Goal: Contribute content: Add original content to the website for others to see

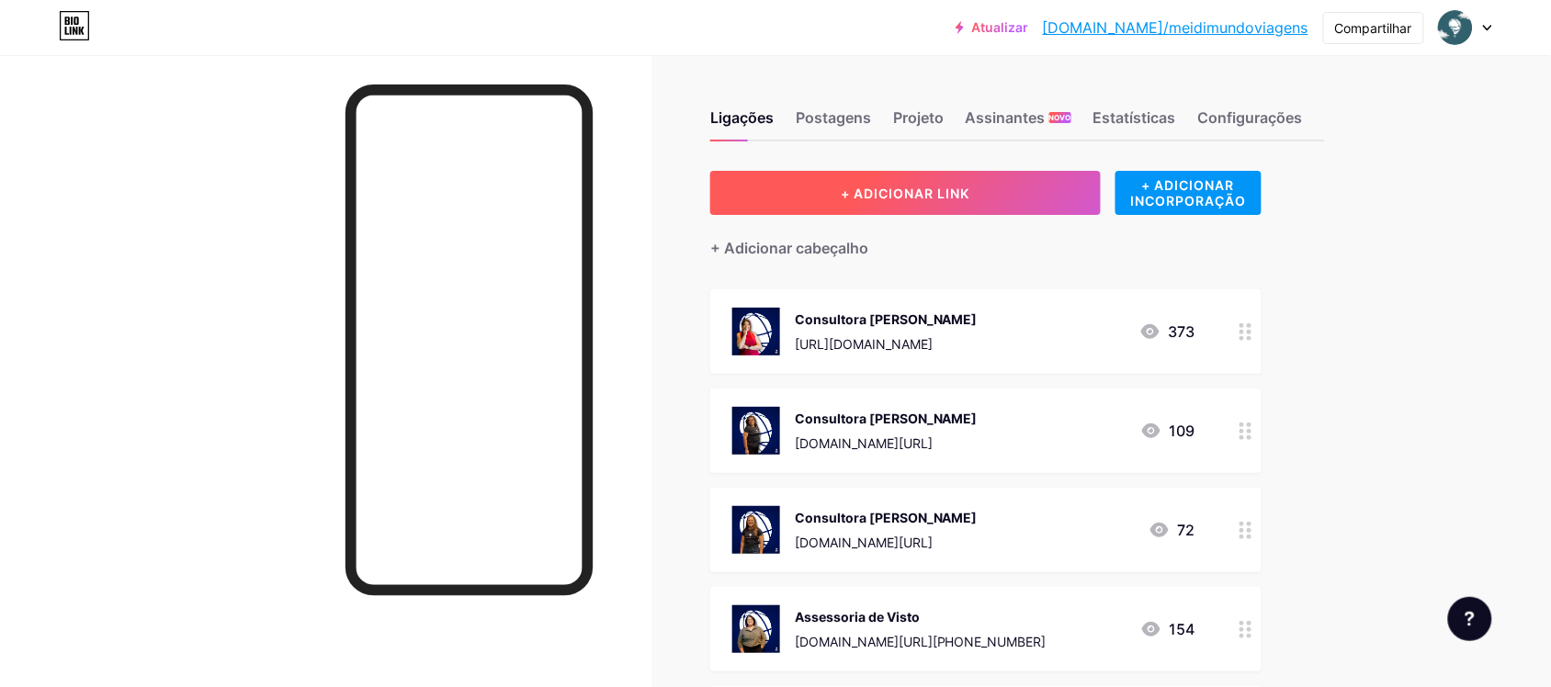
click at [860, 188] on font "+ ADICIONAR LINK" at bounding box center [905, 194] width 129 height 16
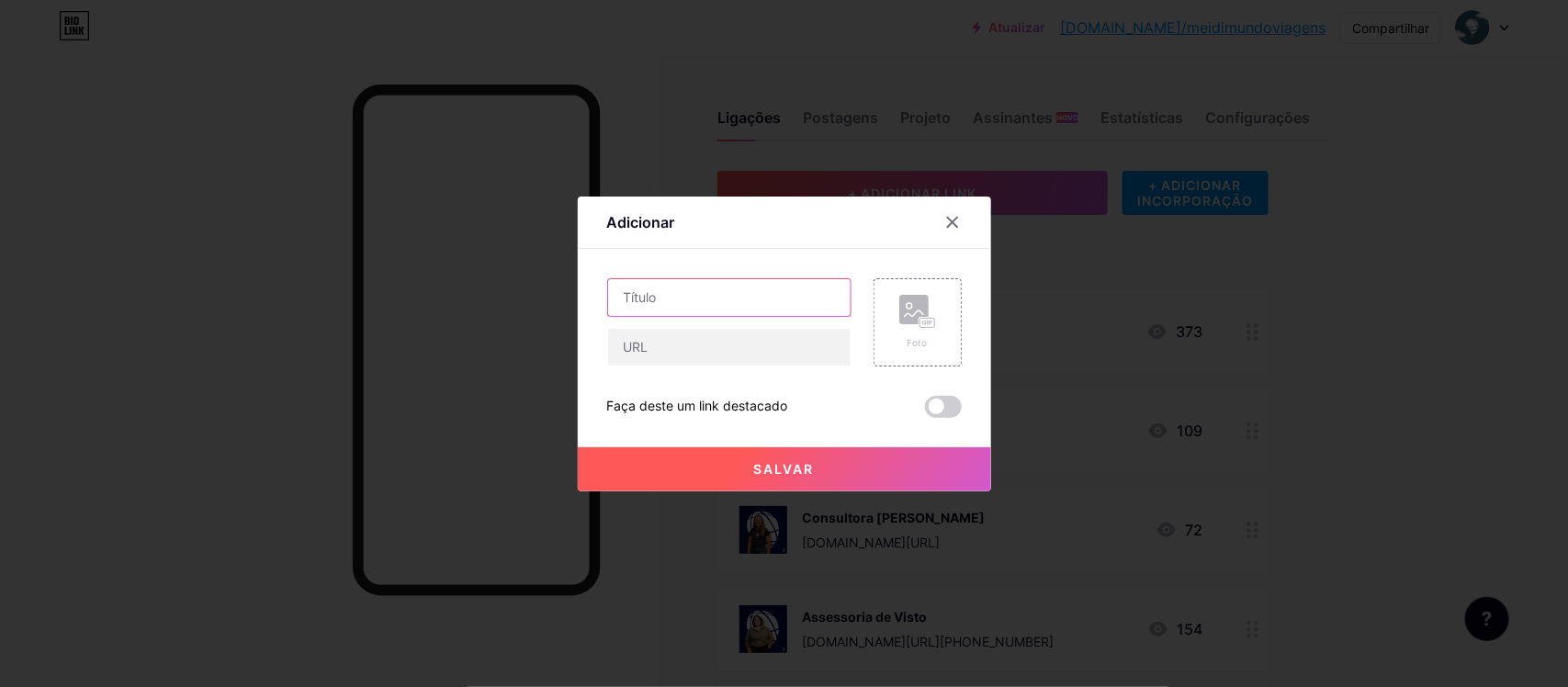
click at [713, 303] on input "text" at bounding box center [729, 297] width 243 height 37
type input "Grupo Chapada dos Veadeiros 2026"
click at [730, 340] on input "text" at bounding box center [729, 347] width 243 height 37
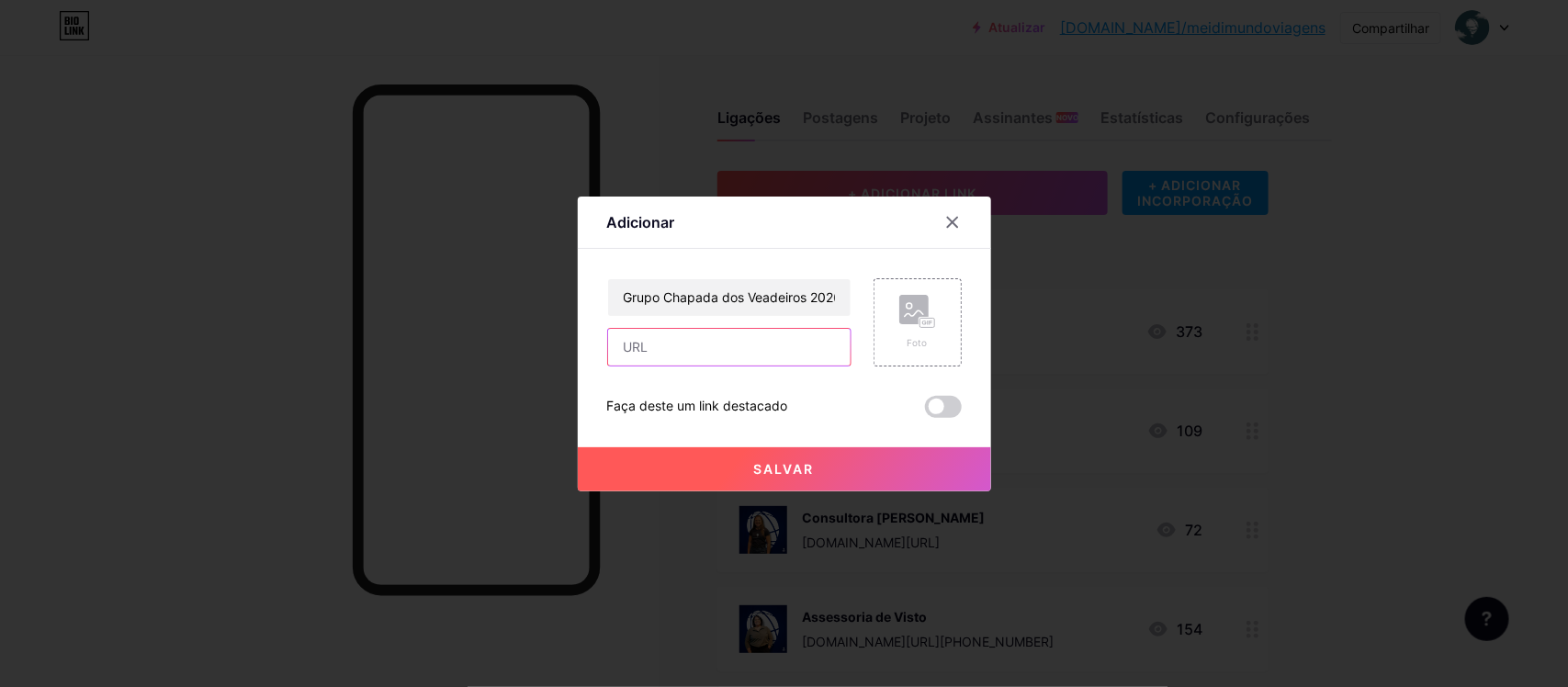
paste input "nossa experiência, suas asas!"
click at [770, 345] on input "nossa experiência, suas asas!" at bounding box center [729, 347] width 243 height 37
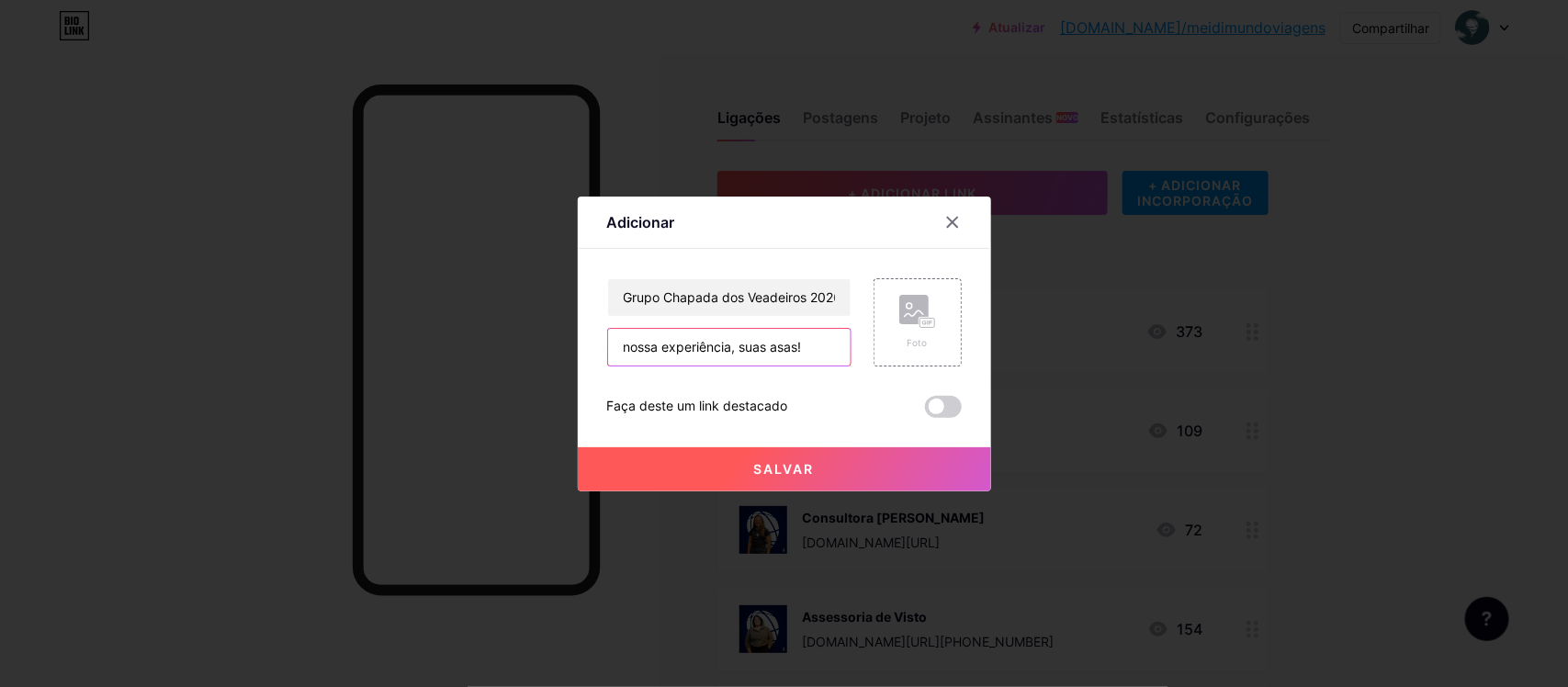
paste input "[URL][DOMAIN_NAME]"
type input "[URL][DOMAIN_NAME]"
click at [901, 334] on div "Foto" at bounding box center [918, 322] width 37 height 55
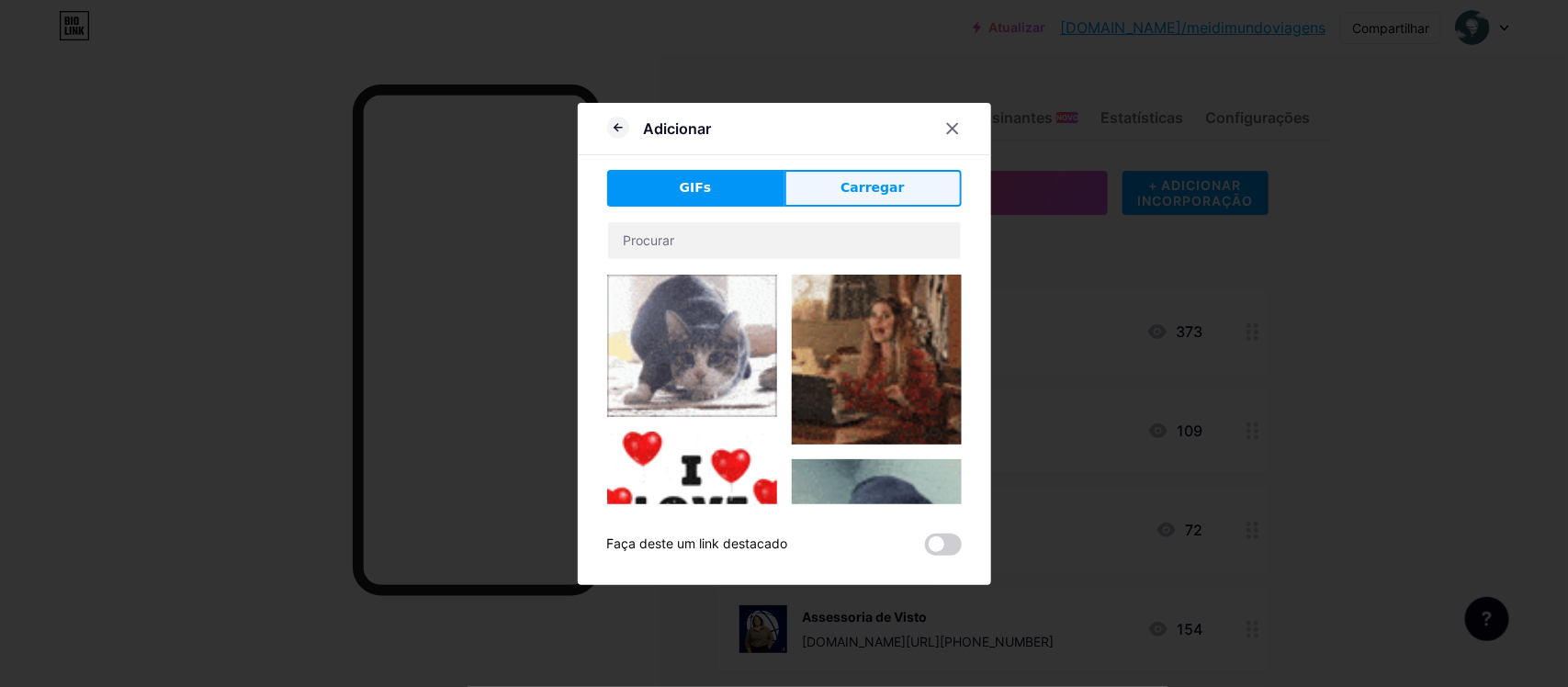
click at [843, 194] on font "Carregar" at bounding box center [872, 187] width 63 height 15
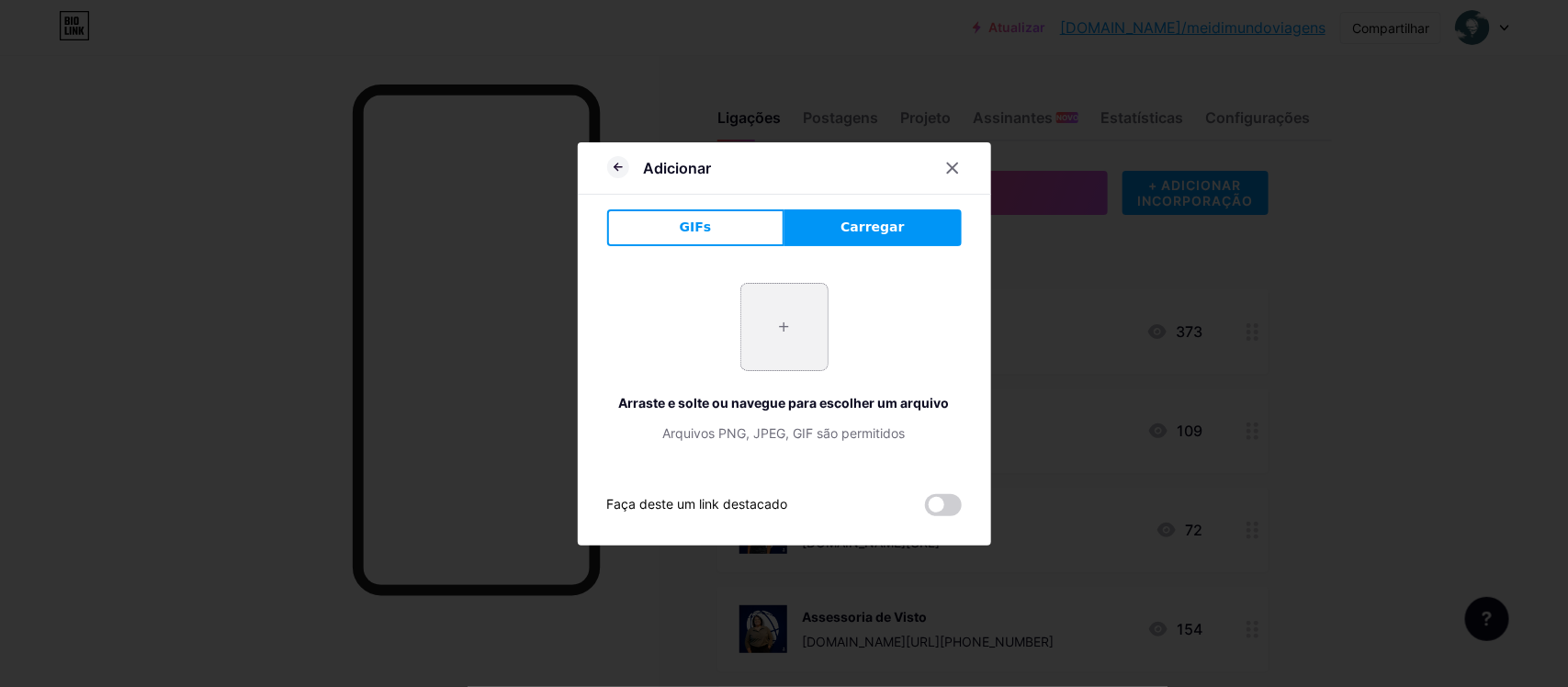
click at [769, 360] on input "file" at bounding box center [784, 327] width 86 height 86
